Goal: Find specific page/section: Find specific page/section

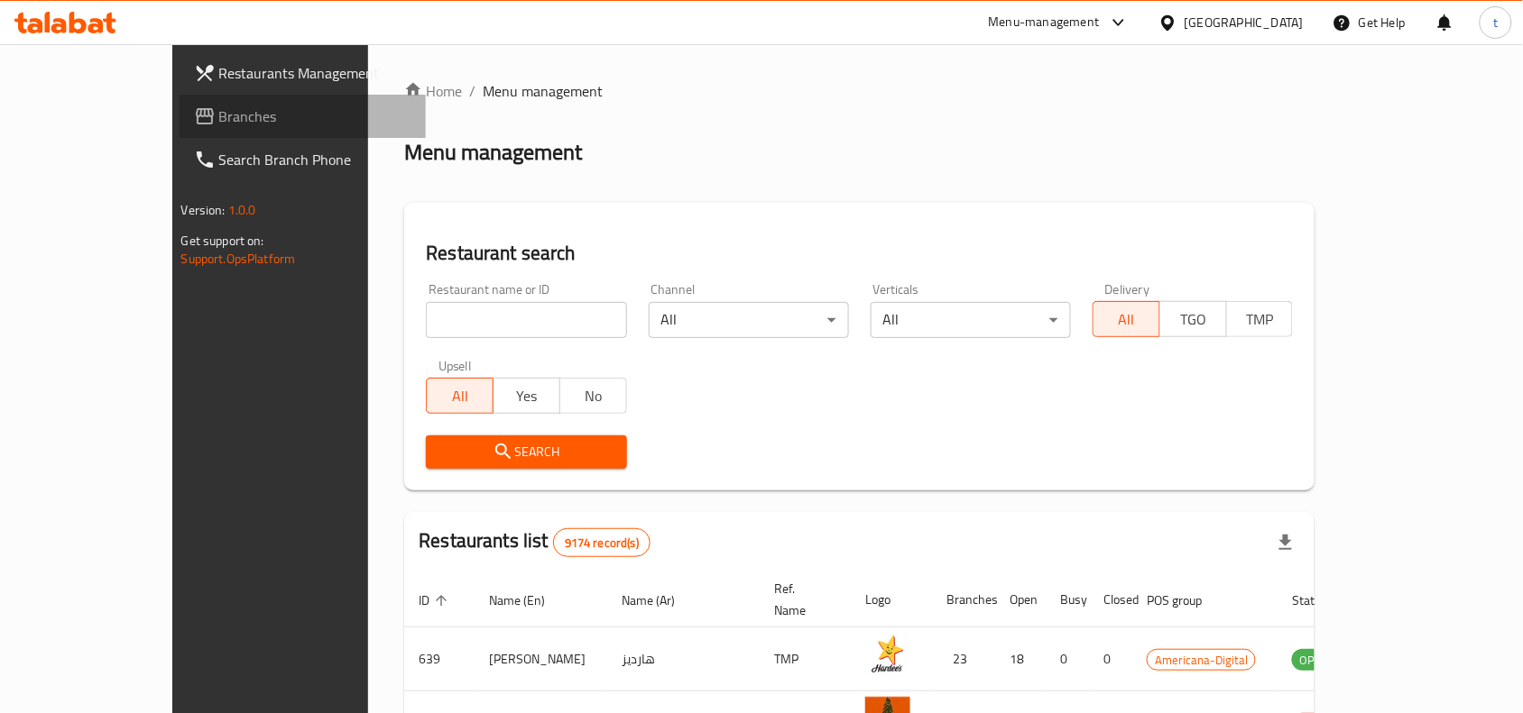
click at [219, 126] on span "Branches" at bounding box center [315, 117] width 193 height 22
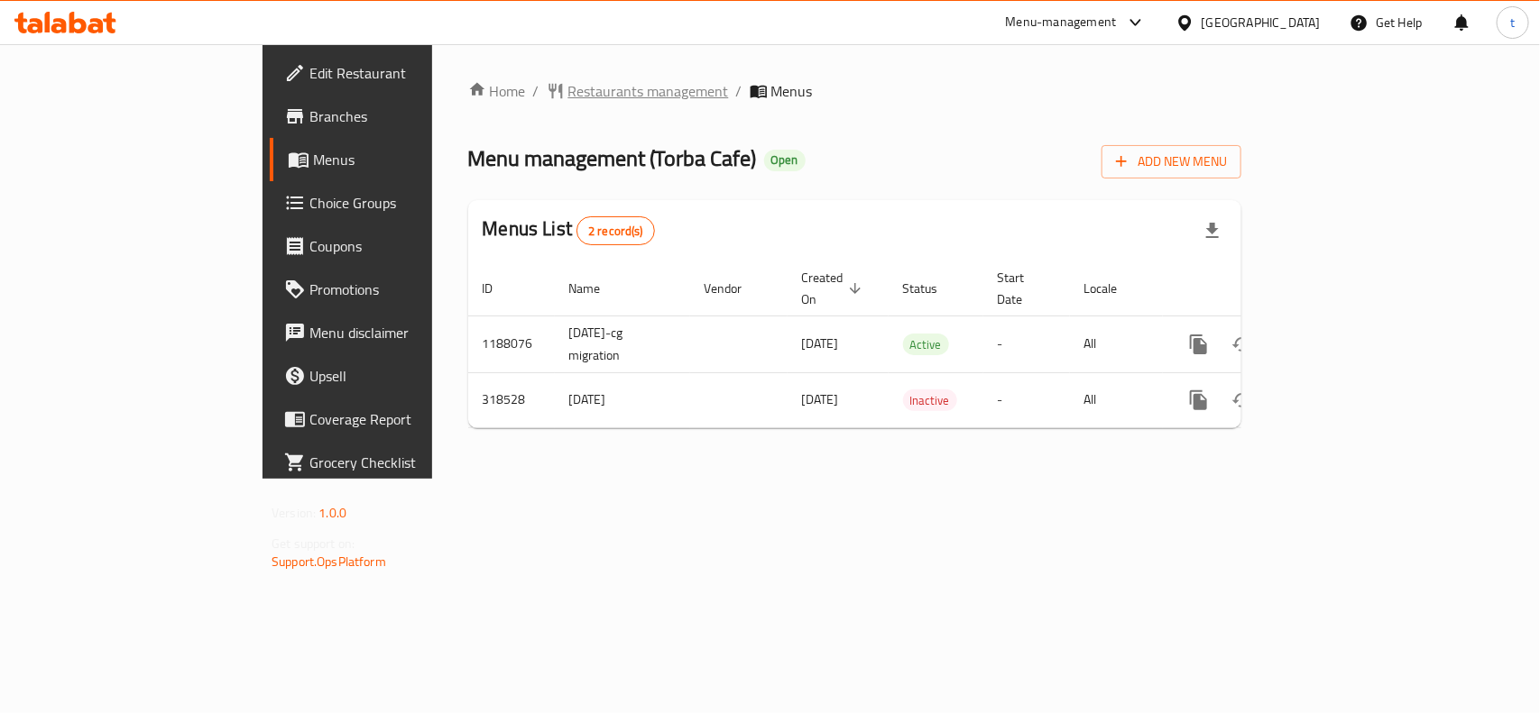
click at [568, 86] on span "Restaurants management" at bounding box center [648, 91] width 161 height 22
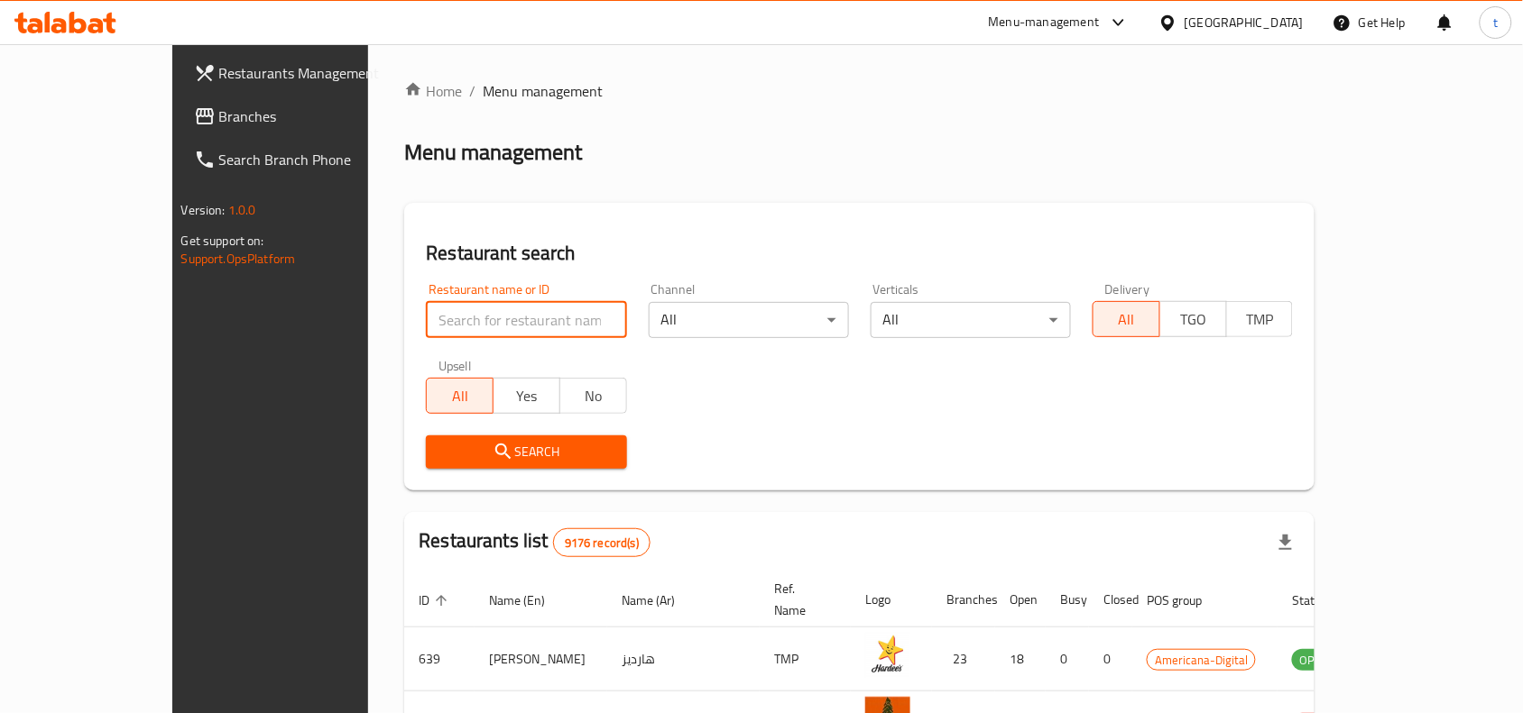
click at [426, 313] on input "search" at bounding box center [526, 320] width 200 height 36
paste input "629290"
type input "629290"
click at [465, 457] on span "Search" at bounding box center [525, 452] width 171 height 23
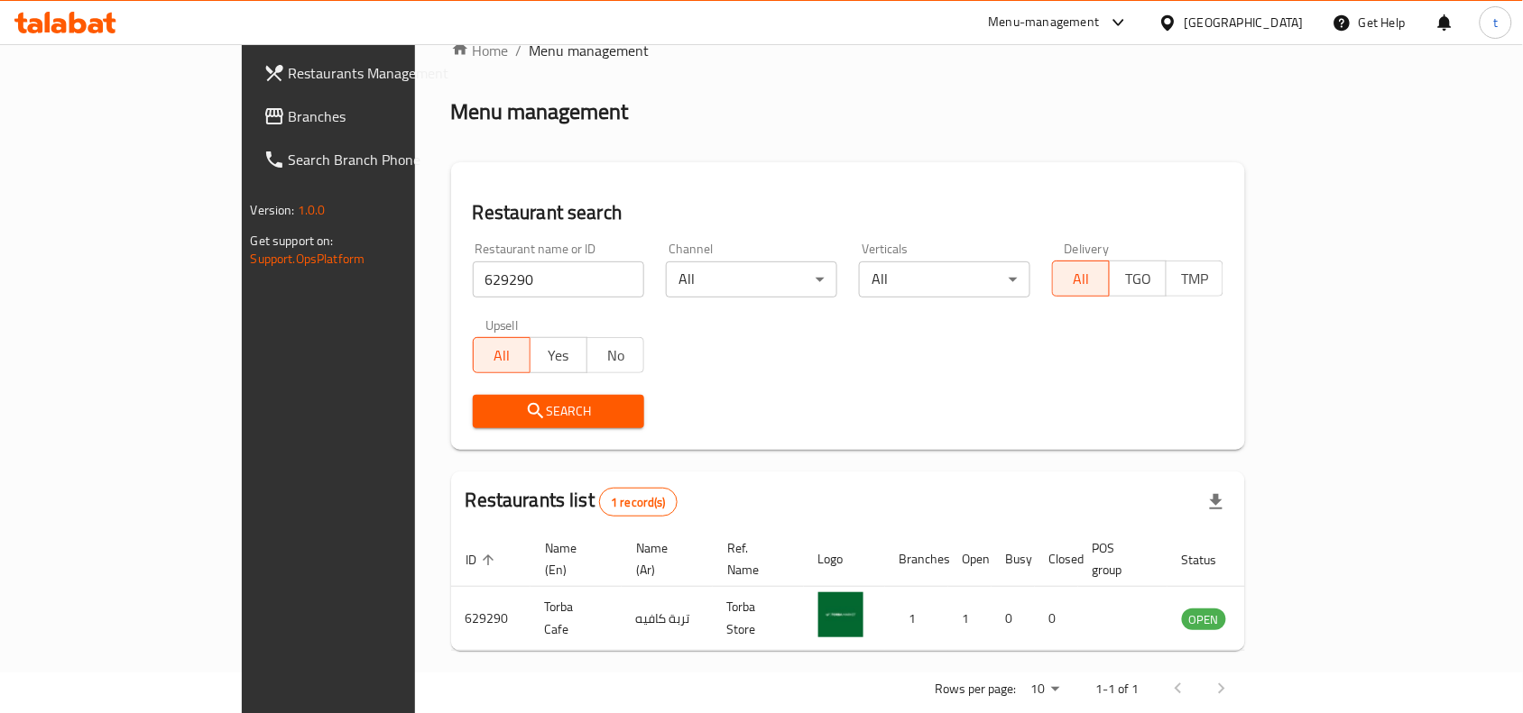
scroll to position [56, 0]
